Goal: Task Accomplishment & Management: Use online tool/utility

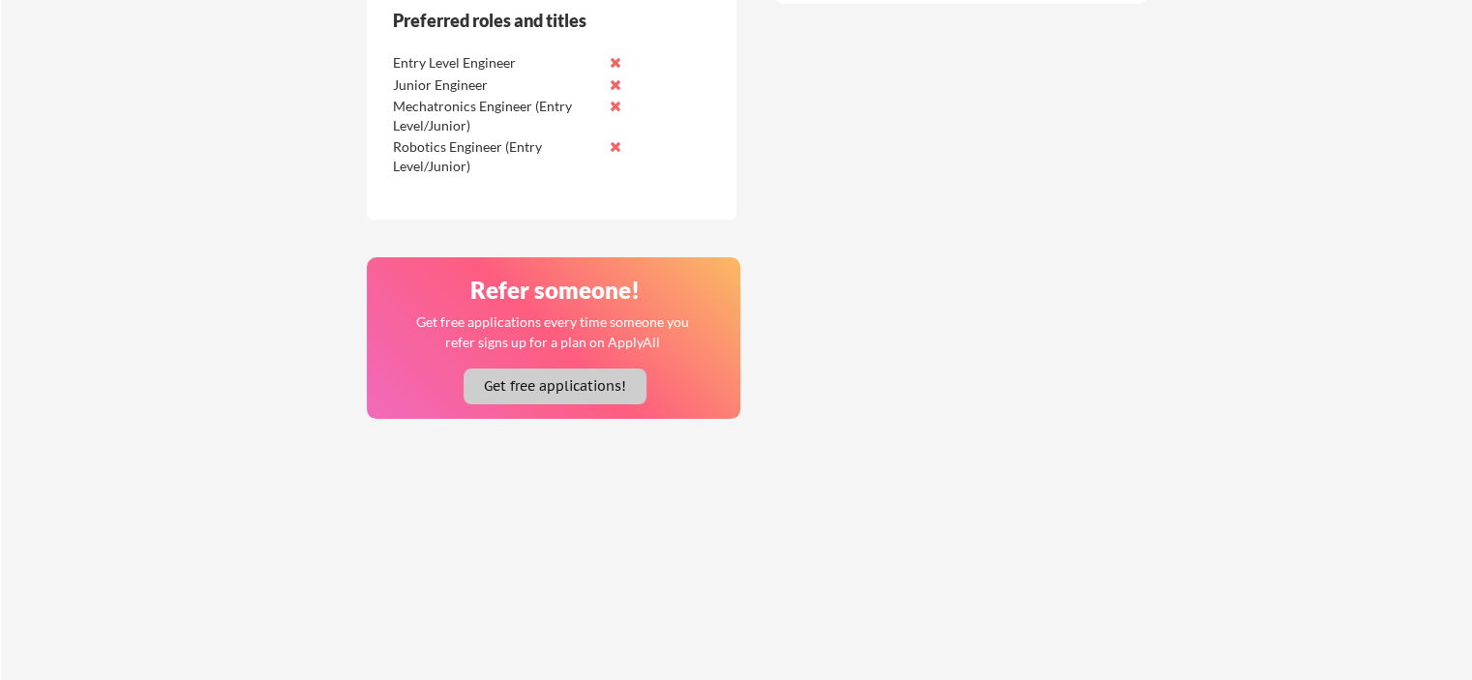
scroll to position [1452, 0]
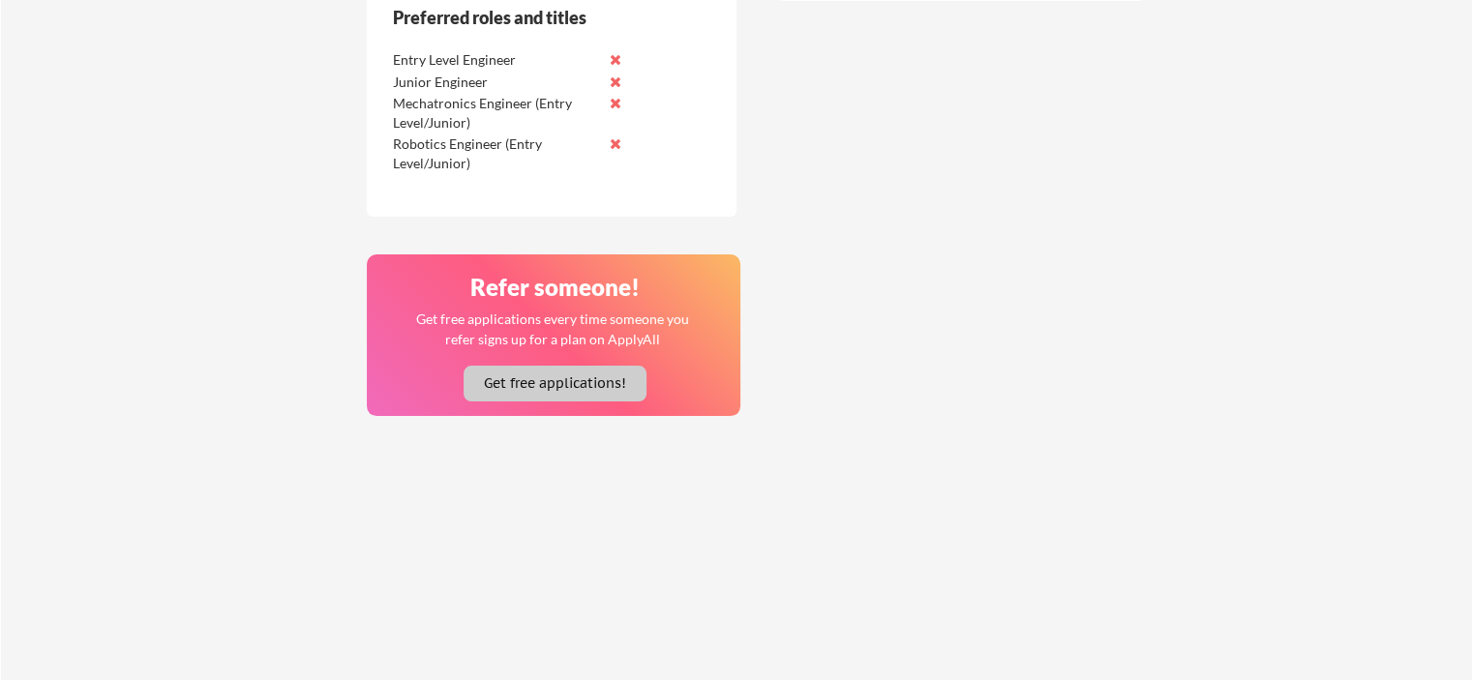
click at [573, 375] on button "Get free applications!" at bounding box center [555, 384] width 183 height 36
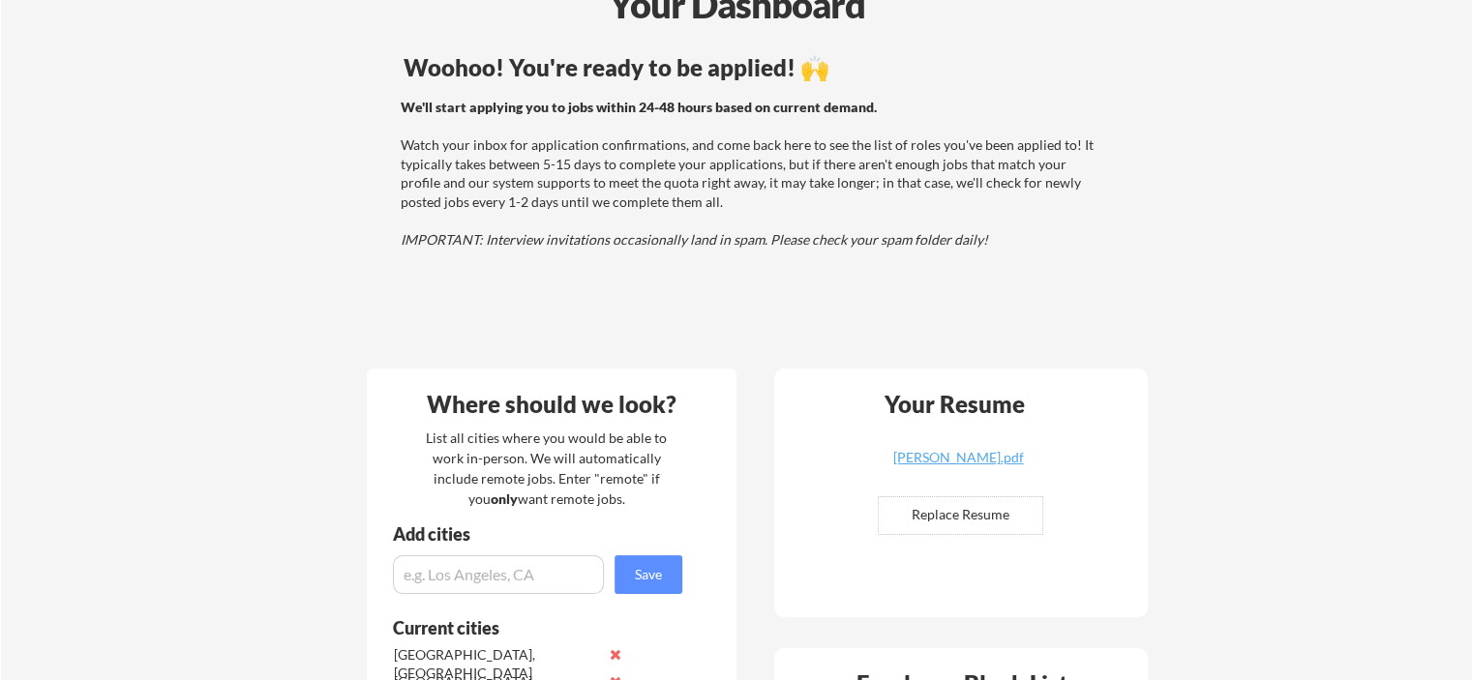
scroll to position [97, 0]
